Goal: Transaction & Acquisition: Download file/media

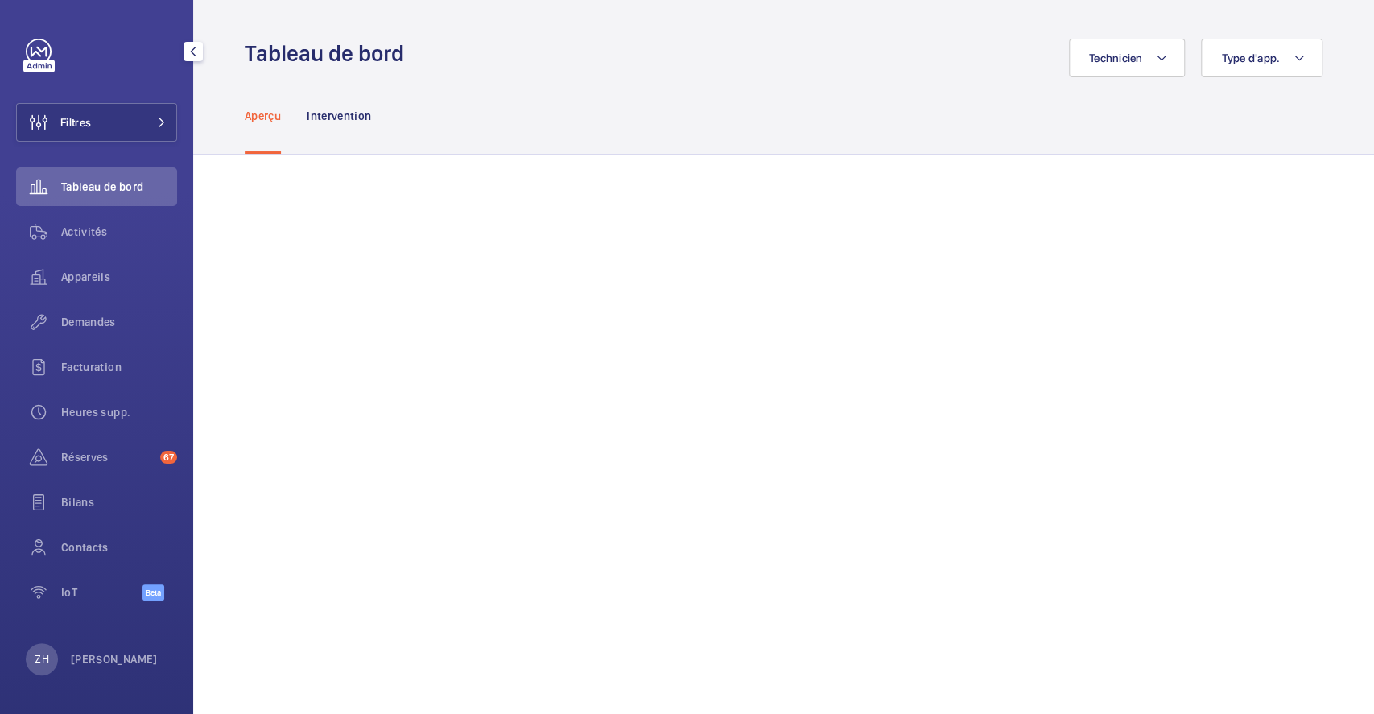
click at [96, 121] on button "Filtres" at bounding box center [96, 122] width 161 height 39
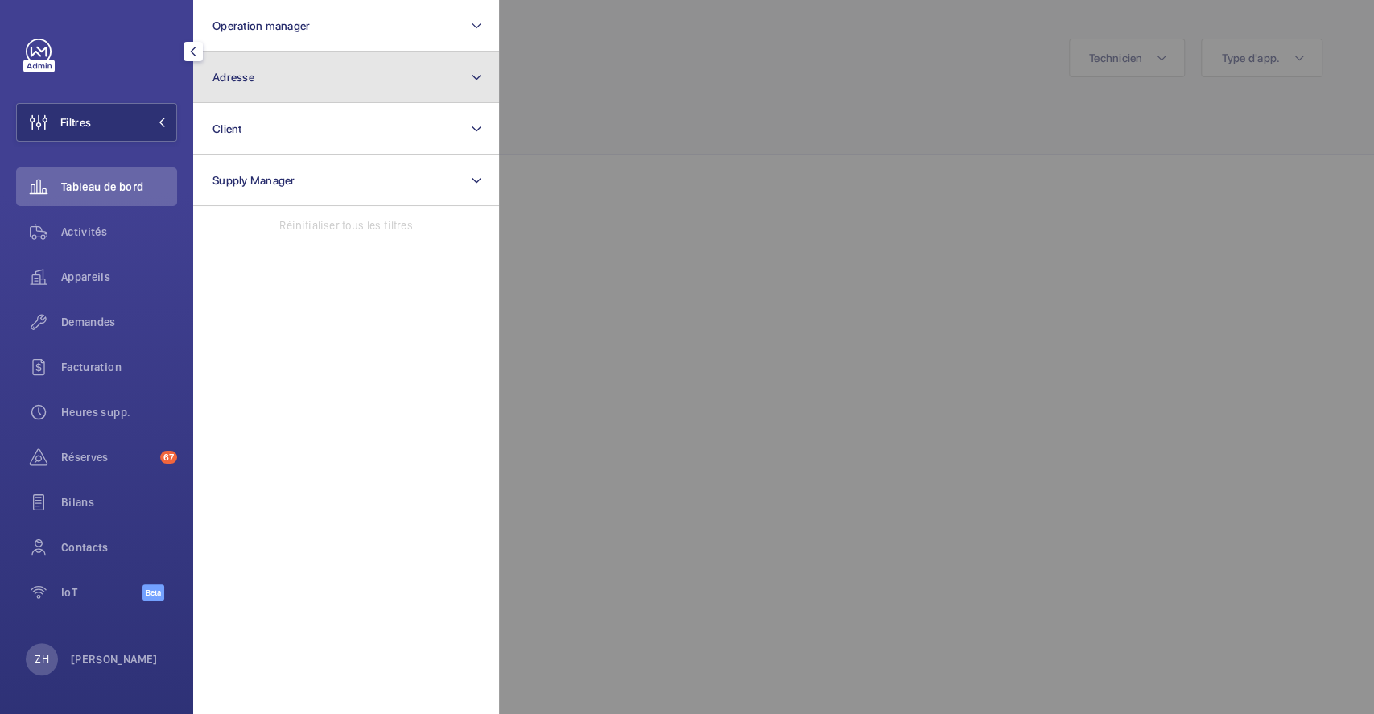
click at [242, 82] on span "Adresse" at bounding box center [234, 77] width 42 height 13
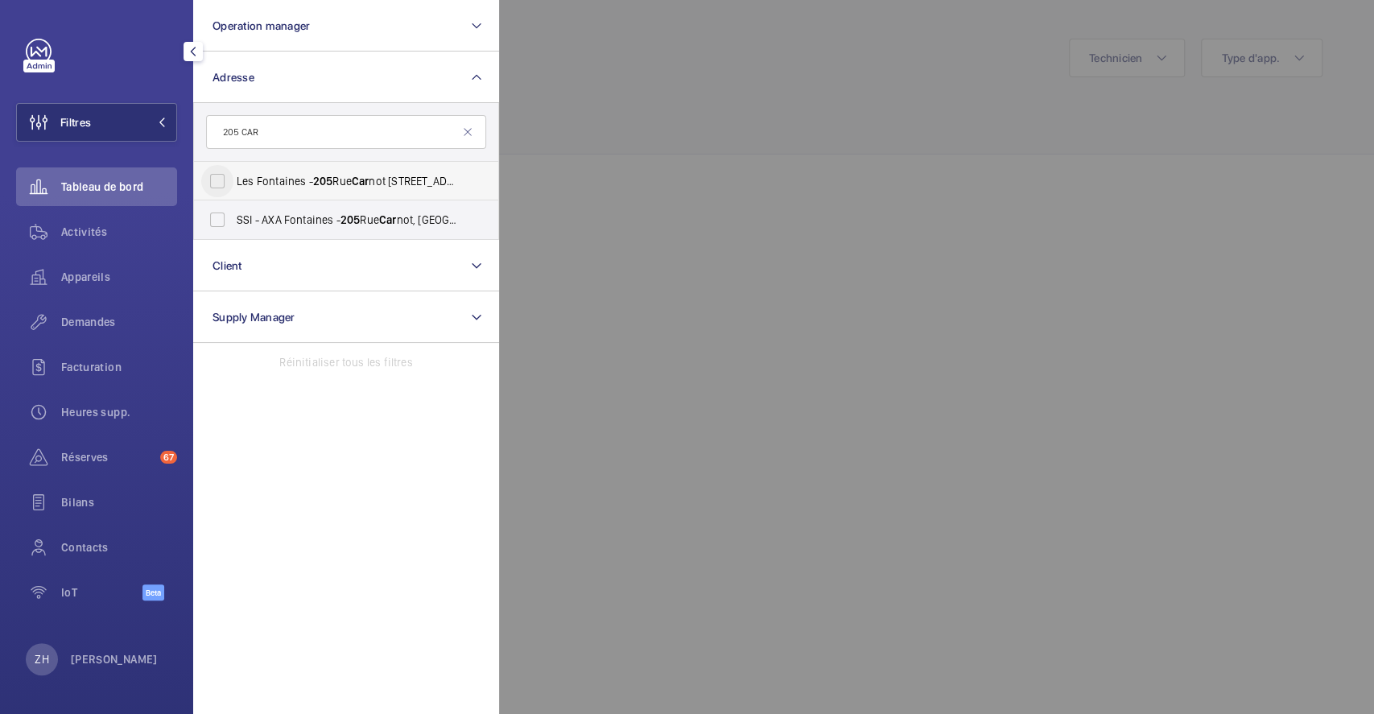
type input "205 CAR"
click at [227, 176] on input "Les Fontaines - [STREET_ADDRESS]" at bounding box center [217, 181] width 32 height 32
checkbox input "true"
click at [652, 81] on div at bounding box center [1186, 357] width 1374 height 714
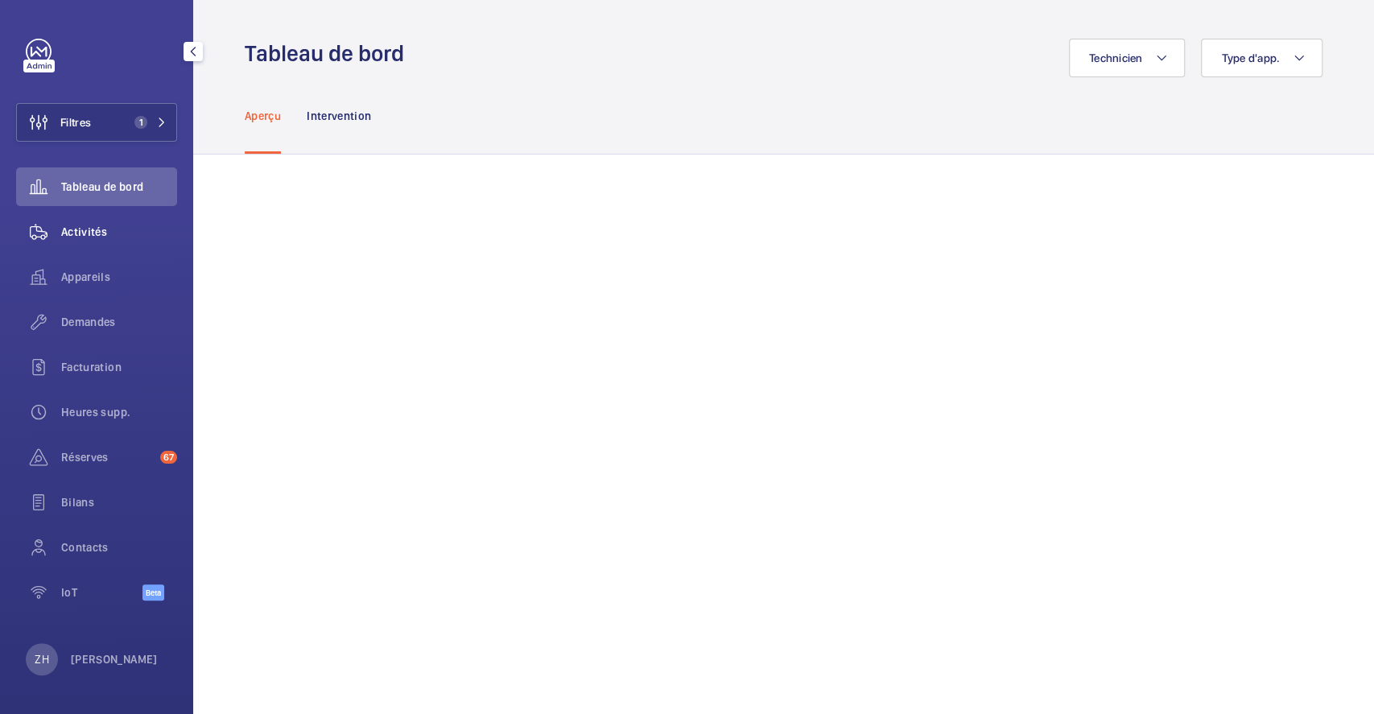
click at [92, 233] on span "Activités" at bounding box center [119, 232] width 116 height 16
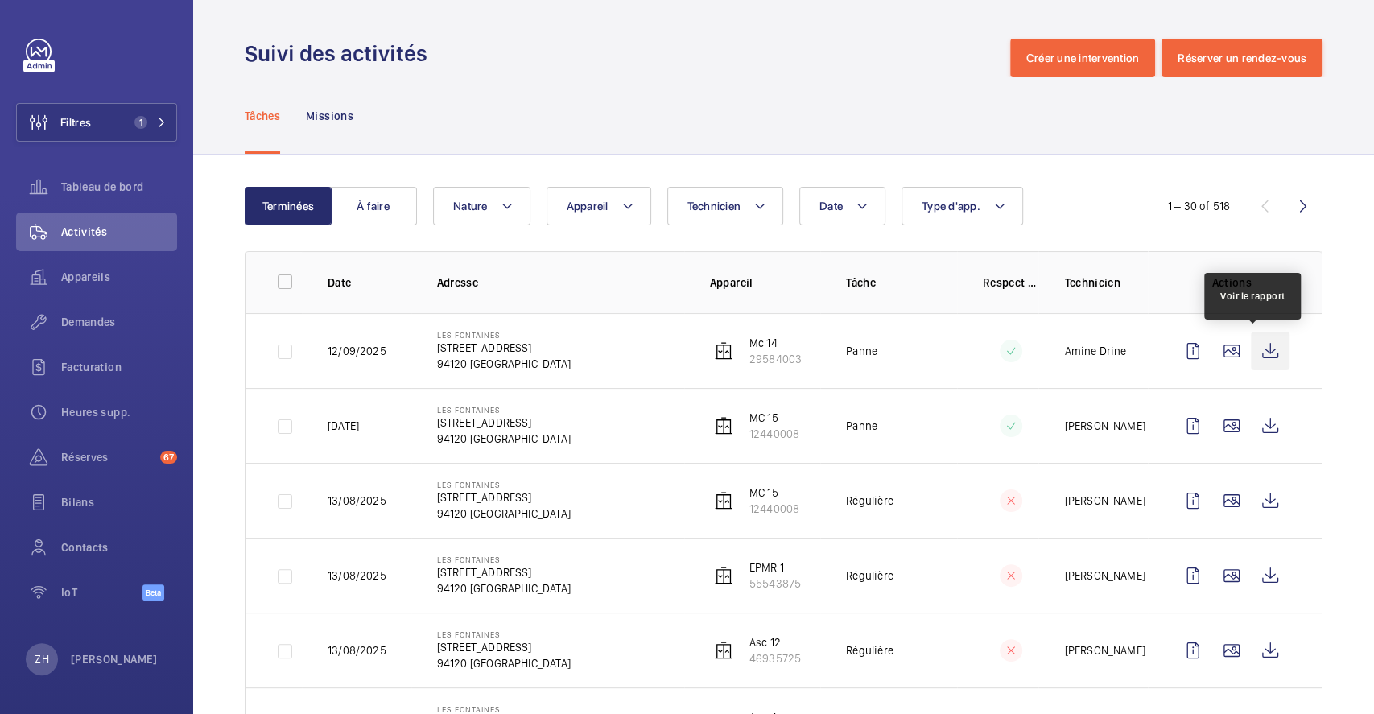
click at [1251, 345] on wm-front-icon-button at bounding box center [1270, 351] width 39 height 39
